Goal: Transaction & Acquisition: Obtain resource

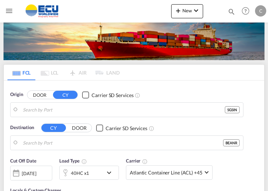
type input "[GEOGRAPHIC_DATA], SGSIN"
type input "[GEOGRAPHIC_DATA], BEANR"
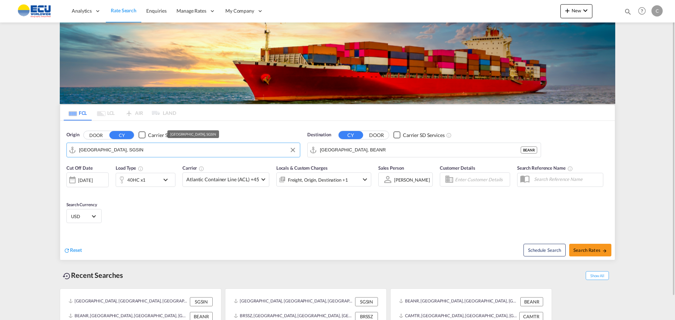
click at [122, 150] on input "[GEOGRAPHIC_DATA], SGSIN" at bounding box center [187, 150] width 217 height 11
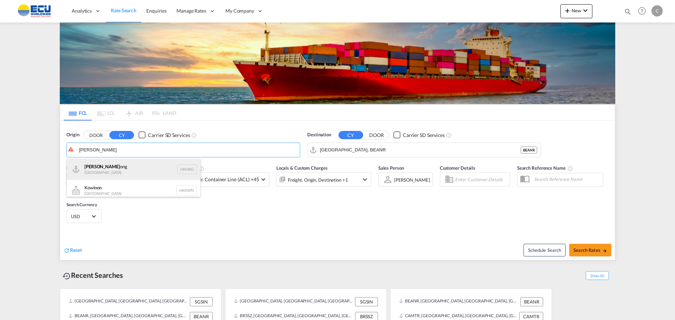
click at [95, 169] on div "Hong K ong Hong Kong HKHKG" at bounding box center [134, 169] width 134 height 21
type input "[GEOGRAPHIC_DATA], HKHKG"
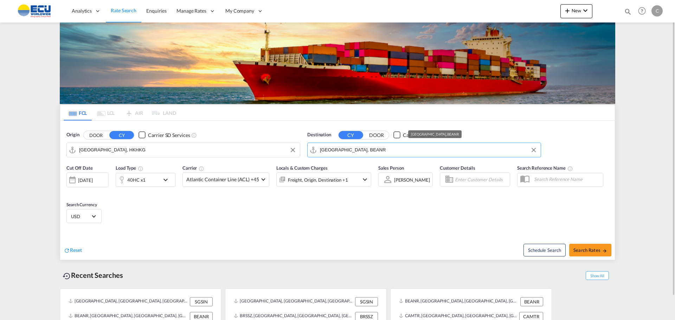
click at [268, 151] on input "[GEOGRAPHIC_DATA], BEANR" at bounding box center [428, 150] width 217 height 11
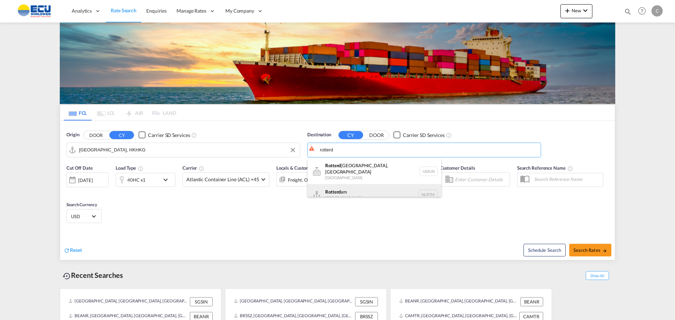
click at [268, 189] on div "Rotterd am [GEOGRAPHIC_DATA] NLRTM" at bounding box center [375, 194] width 134 height 21
type input "[GEOGRAPHIC_DATA], NLRTM"
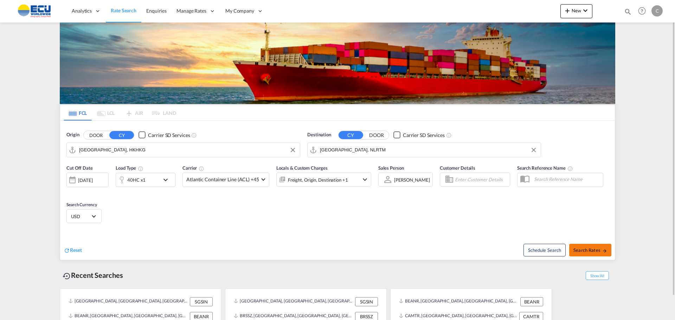
click at [268, 190] on span "Search Rates" at bounding box center [590, 250] width 34 height 6
type input "HKHKG to NLRTM / [DATE]"
